Goal: Navigation & Orientation: Find specific page/section

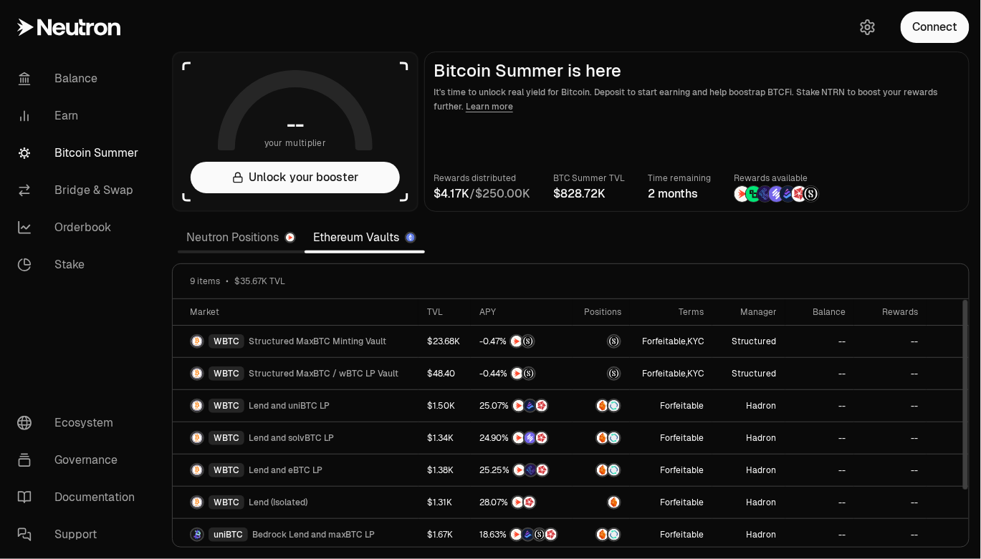
click at [245, 240] on link "Neutron Positions" at bounding box center [241, 238] width 127 height 29
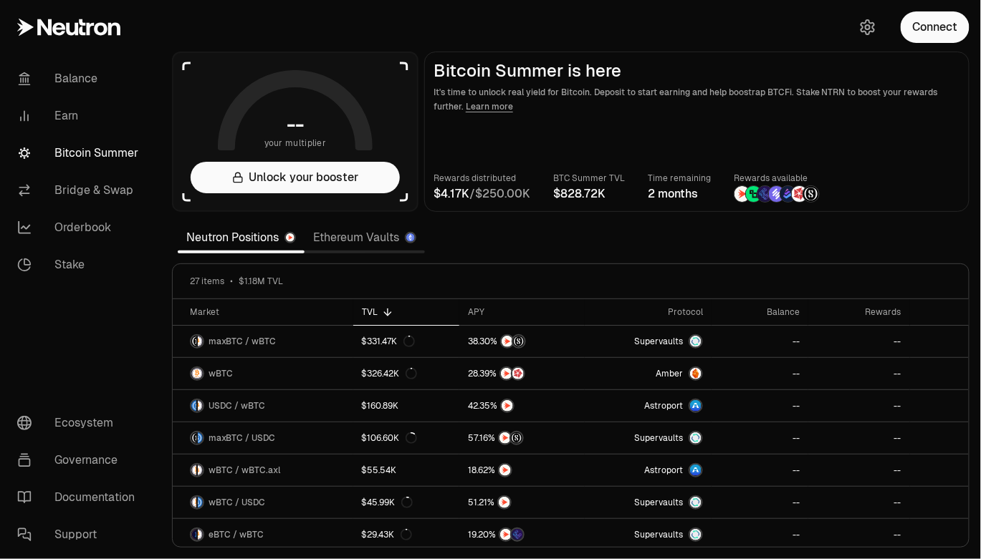
click at [370, 236] on link "Ethereum Vaults" at bounding box center [364, 238] width 120 height 29
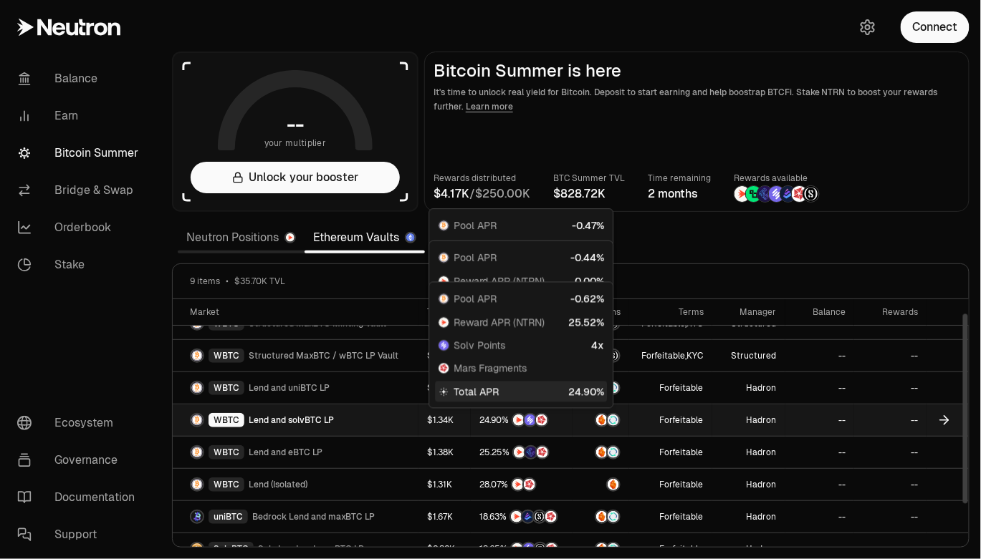
scroll to position [66, 0]
